Goal: Task Accomplishment & Management: Manage account settings

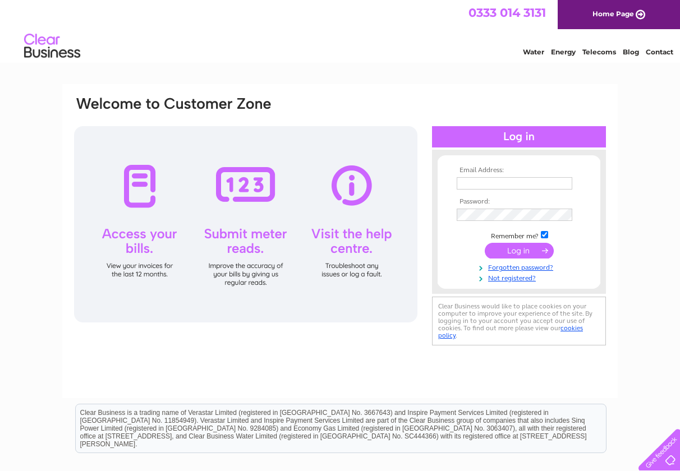
click at [552, 185] on input "text" at bounding box center [515, 183] width 116 height 12
type input "[EMAIL_ADDRESS][DOMAIN_NAME]"
click at [517, 248] on input "submit" at bounding box center [519, 252] width 69 height 16
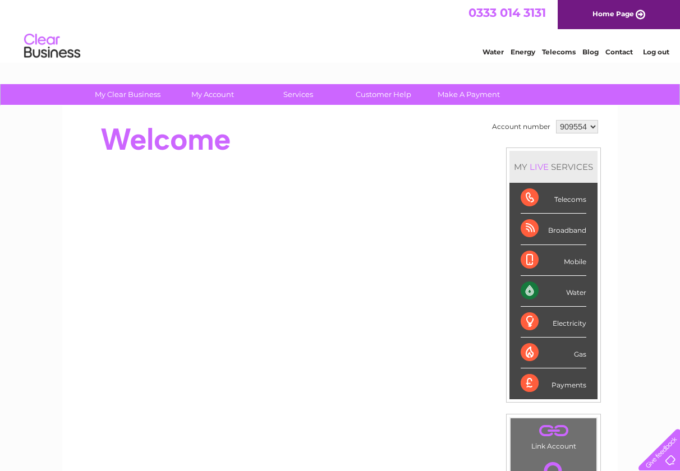
click at [525, 289] on div "Water" at bounding box center [553, 291] width 66 height 31
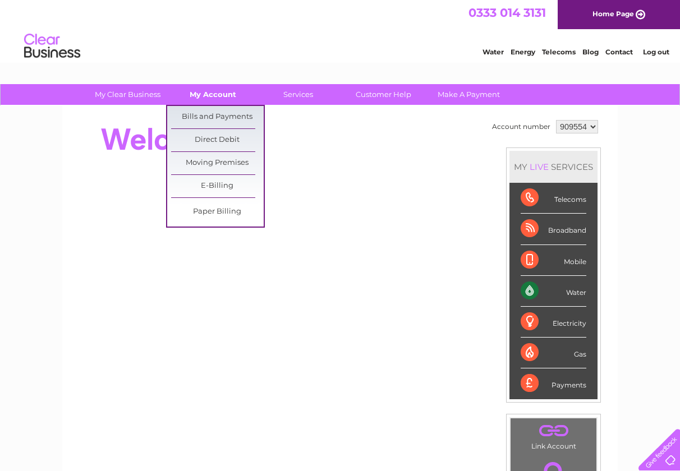
click at [211, 100] on link "My Account" at bounding box center [213, 94] width 93 height 21
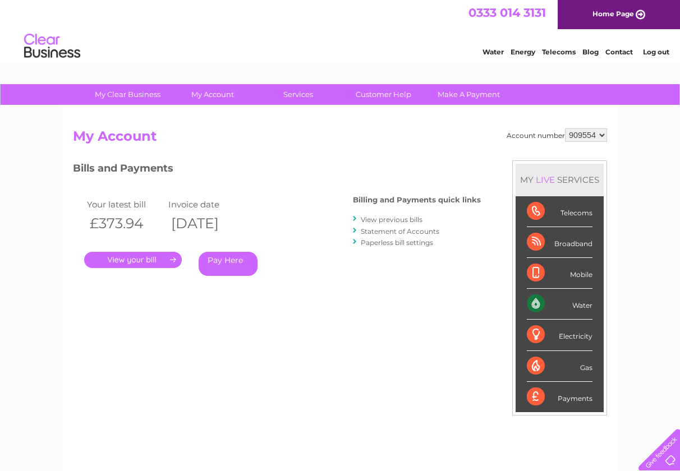
click at [155, 263] on link "." at bounding box center [133, 260] width 98 height 16
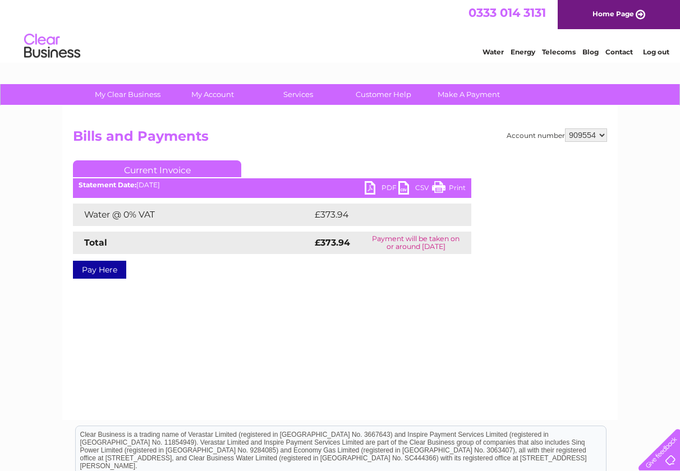
click at [379, 192] on link "PDF" at bounding box center [382, 189] width 34 height 16
click at [598, 134] on select "909554 924732 924734" at bounding box center [586, 134] width 42 height 13
select select "924732"
click at [565, 128] on select "909554 924732 924734" at bounding box center [586, 134] width 42 height 13
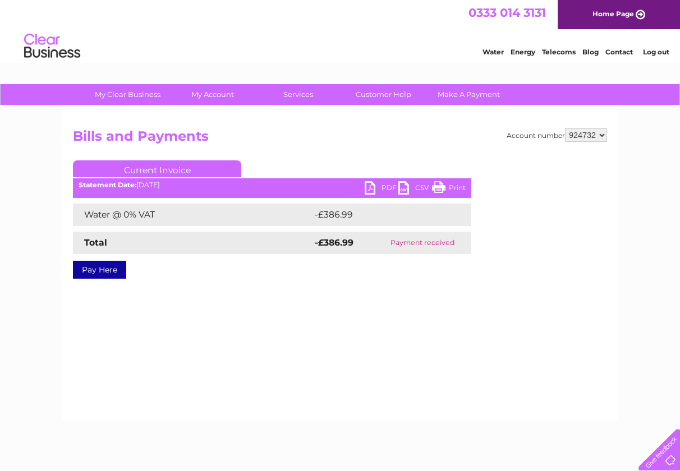
click at [197, 121] on div "Account number 909554 924732 924734 Bills and Payments Current Invoice PDF CSV …" at bounding box center [339, 263] width 555 height 314
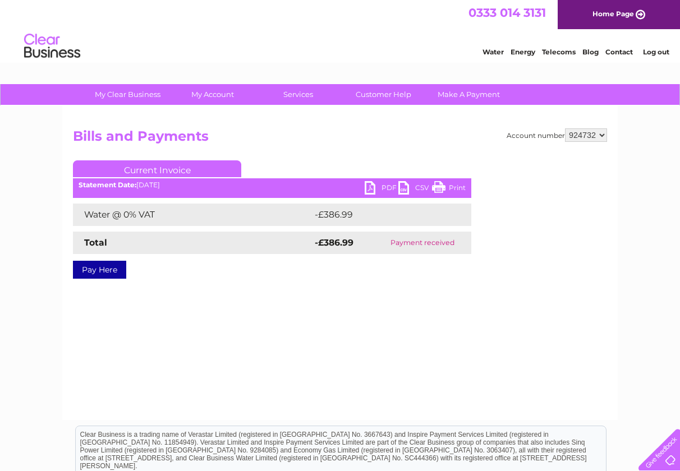
click at [603, 134] on select "909554 924732 924734" at bounding box center [586, 134] width 42 height 13
select select "924734"
click at [565, 128] on select "909554 924732 924734" at bounding box center [586, 134] width 42 height 13
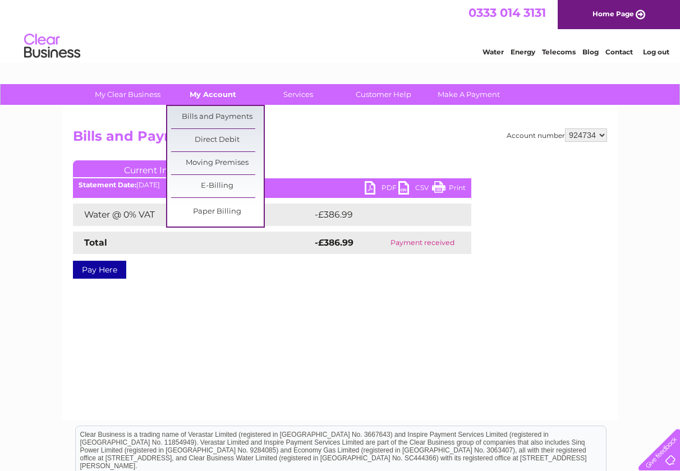
click at [231, 96] on link "My Account" at bounding box center [213, 94] width 93 height 21
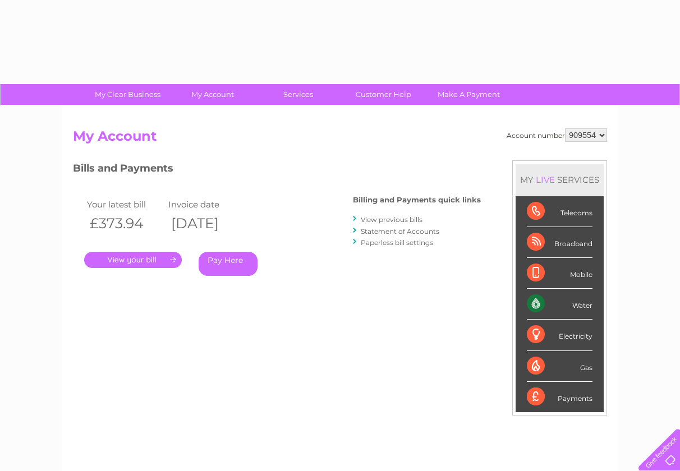
click at [208, 113] on div "Account number 909554 924732 924734 My Account MY LIVE SERVICES Telecoms Broadb…" at bounding box center [339, 291] width 555 height 371
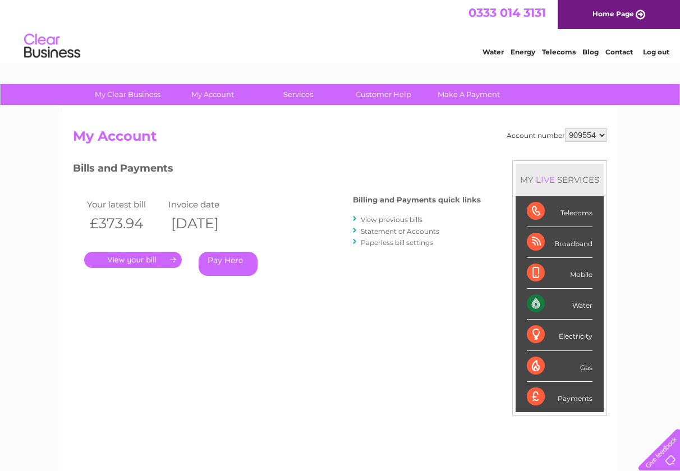
click at [600, 133] on select "909554 924732 924734" at bounding box center [586, 134] width 42 height 13
click at [417, 149] on h2 "My Account" at bounding box center [340, 138] width 534 height 21
